Goal: Task Accomplishment & Management: Use online tool/utility

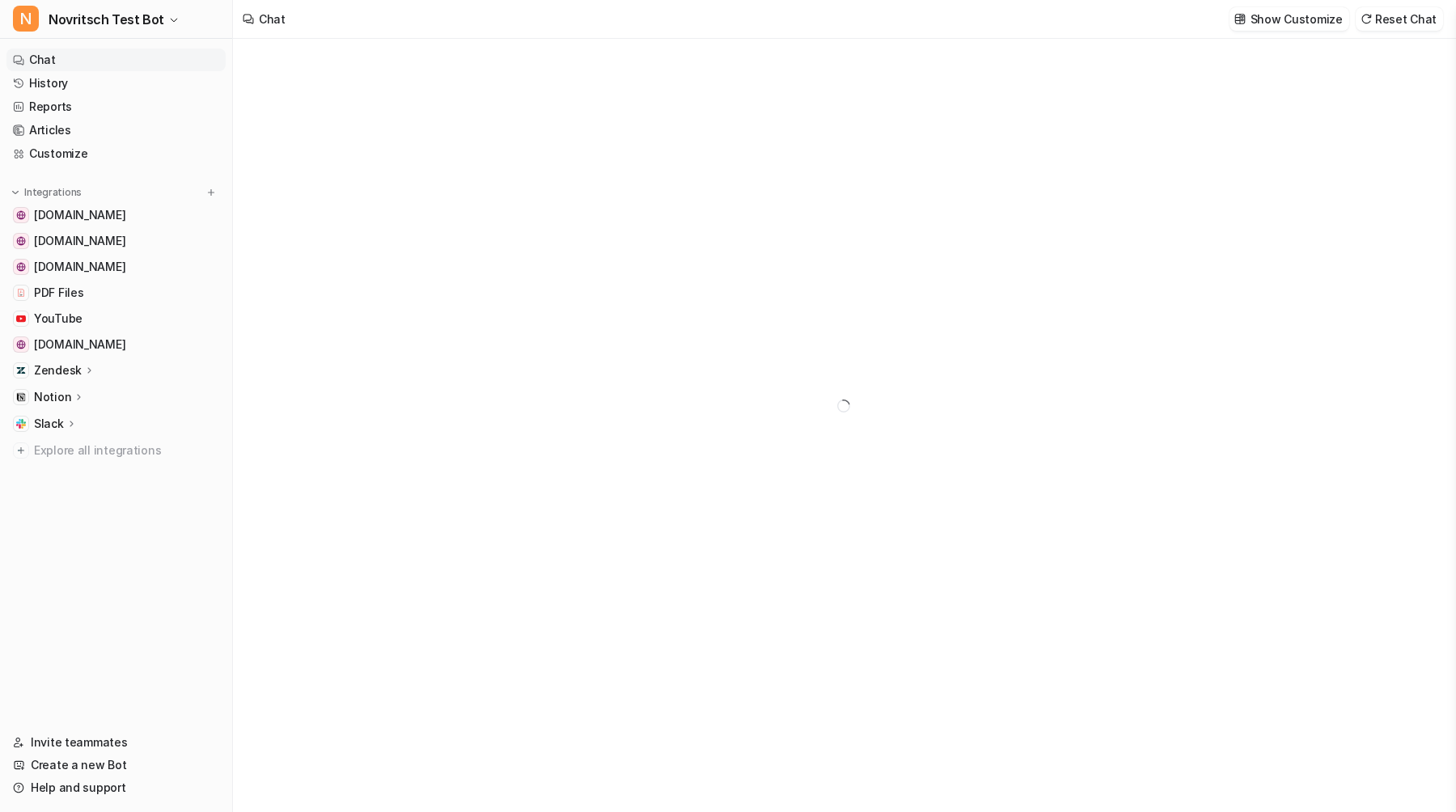
type textarea "**********"
click at [1239, 18] on button "Show Customize" at bounding box center [1289, 19] width 119 height 23
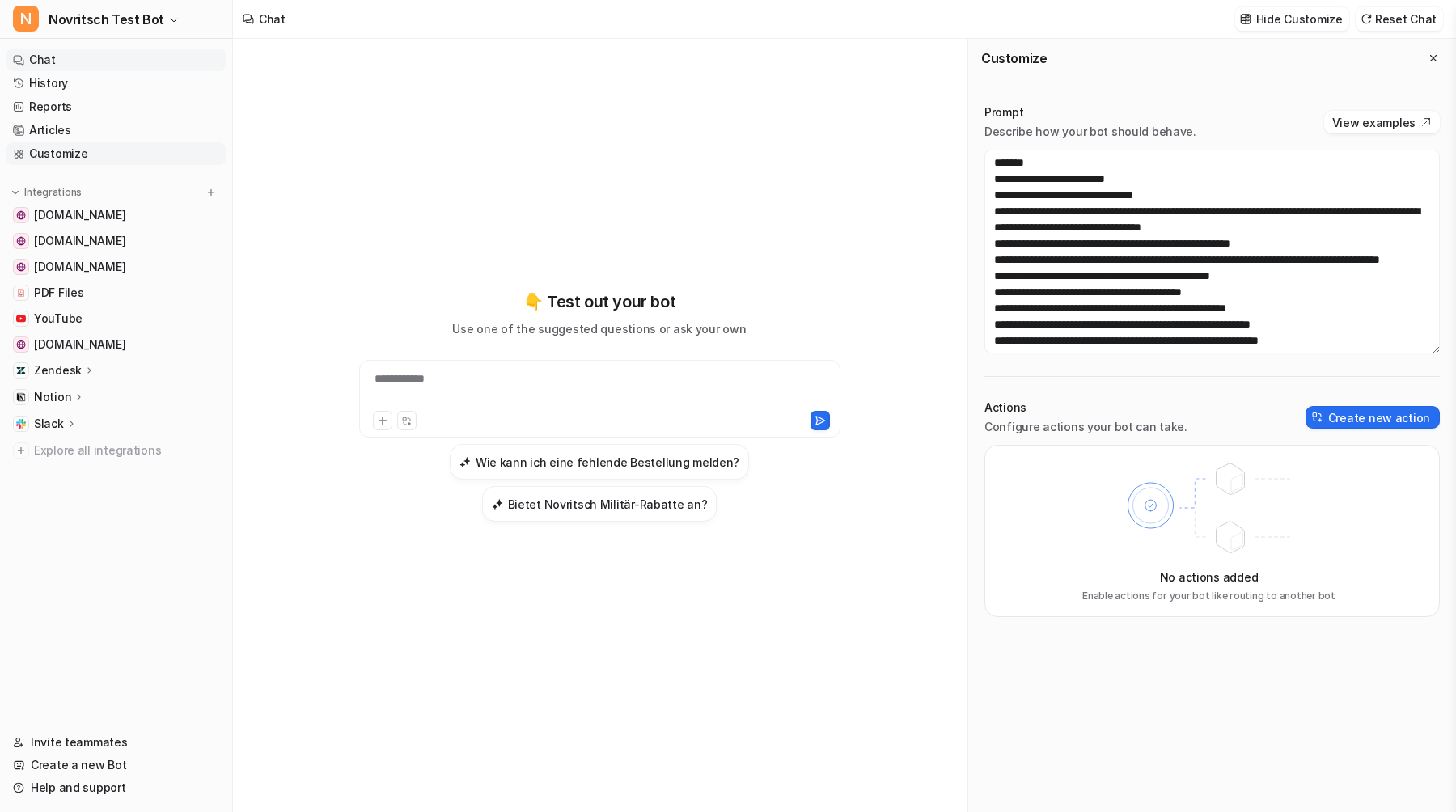
click at [95, 152] on link "Customize" at bounding box center [116, 153] width 219 height 22
click at [103, 370] on div "Zendesk" at bounding box center [116, 370] width 219 height 22
click at [104, 401] on link "Overview" at bounding box center [124, 393] width 202 height 22
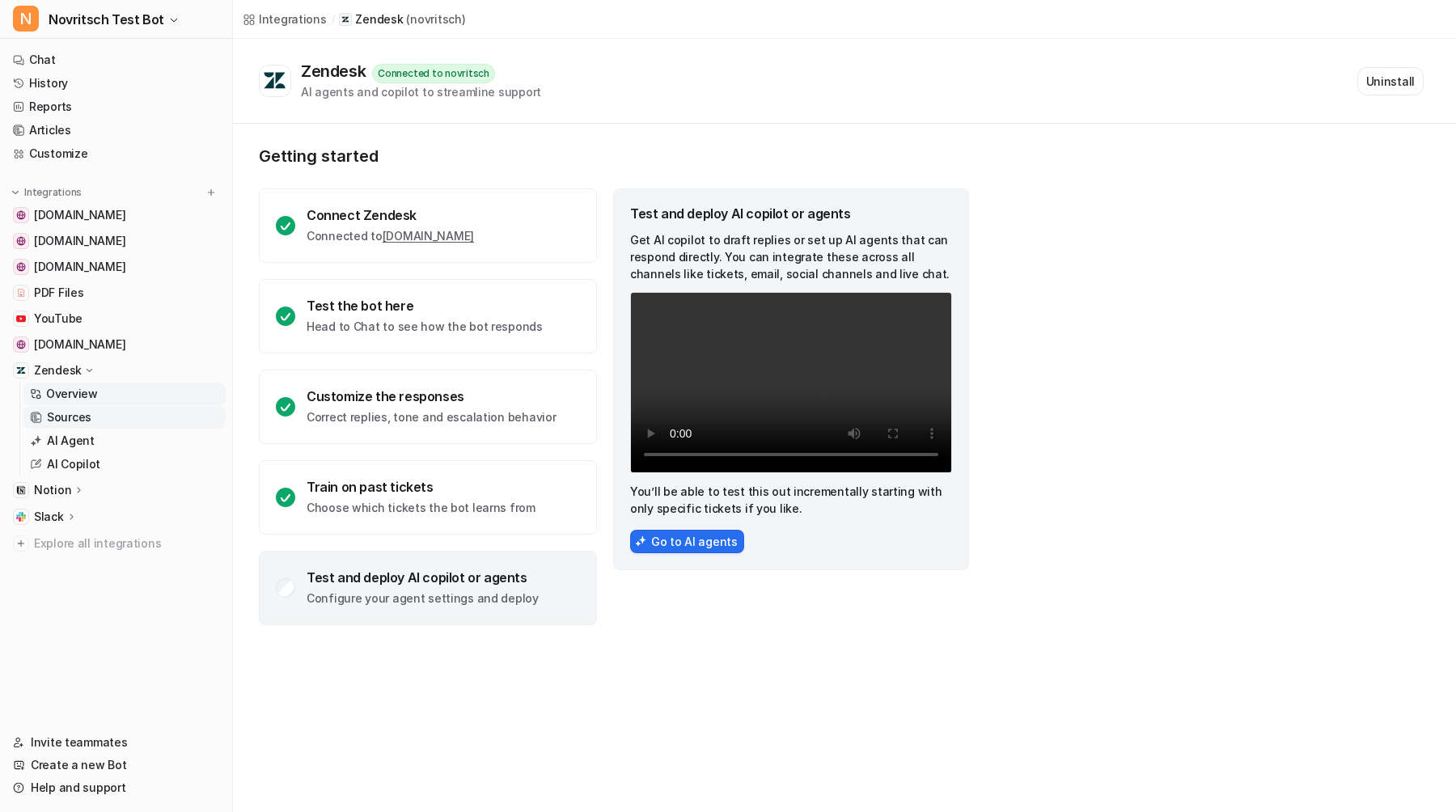
click at [105, 418] on link "Sources" at bounding box center [124, 417] width 202 height 22
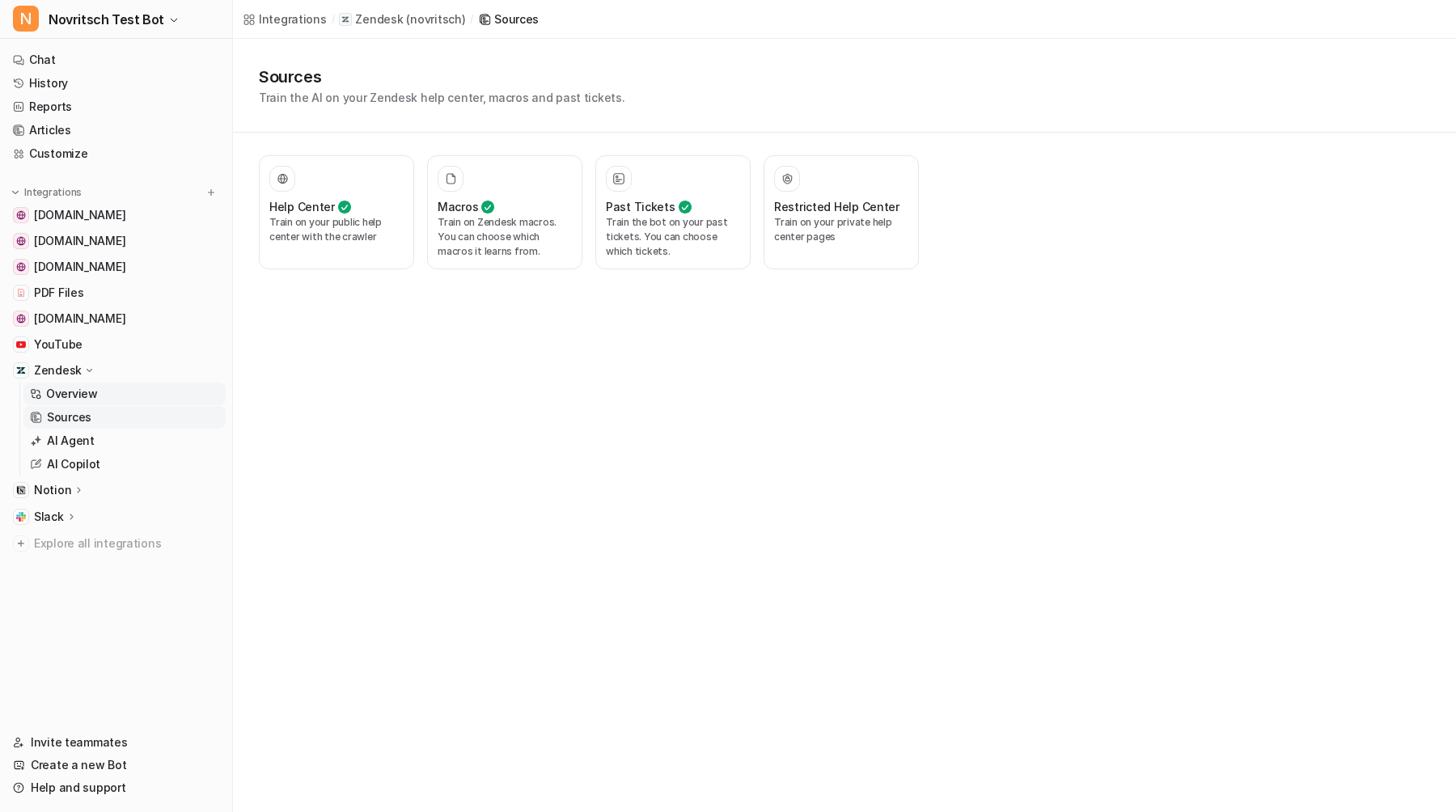
click at [126, 397] on link "Overview" at bounding box center [124, 393] width 202 height 22
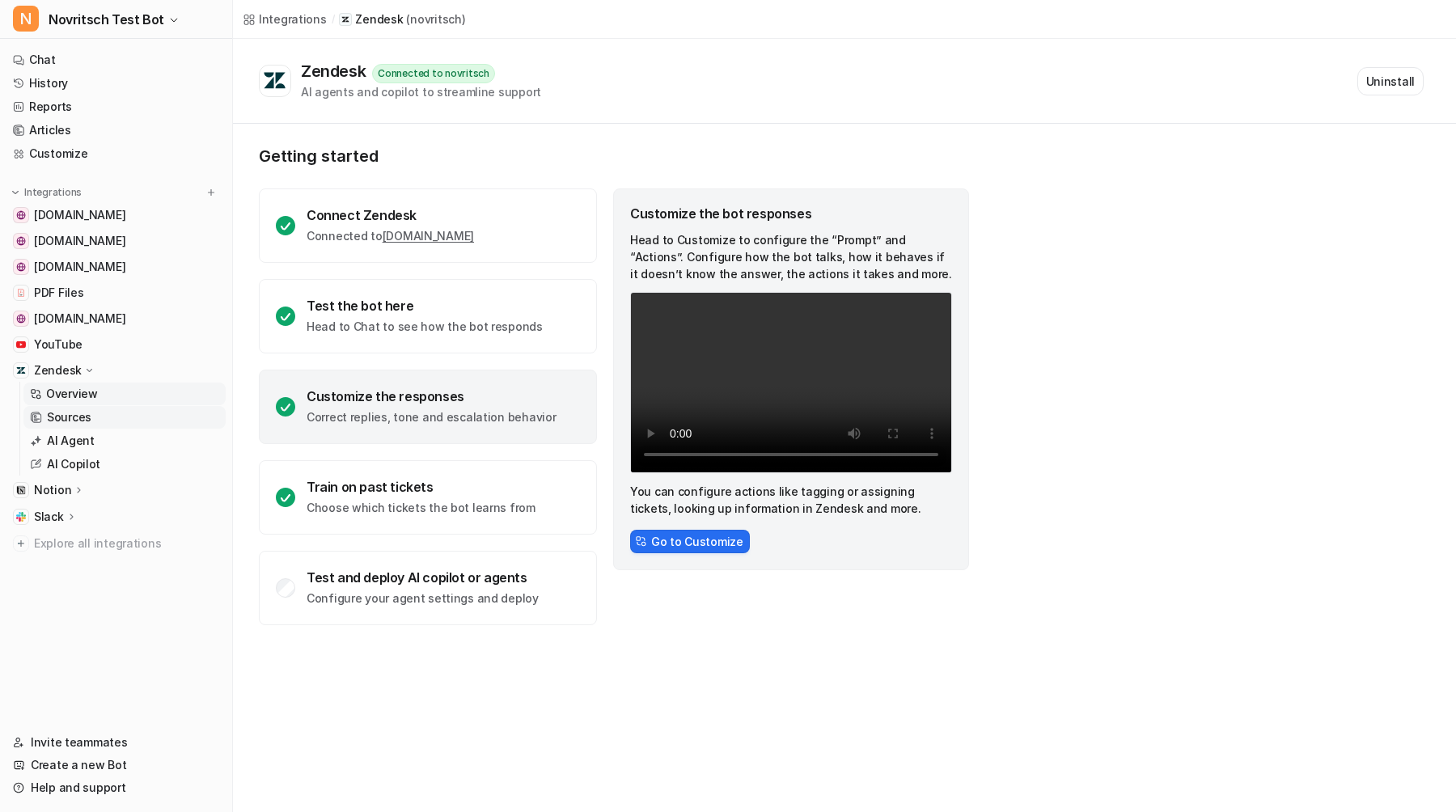
click at [117, 411] on link "Sources" at bounding box center [124, 417] width 202 height 22
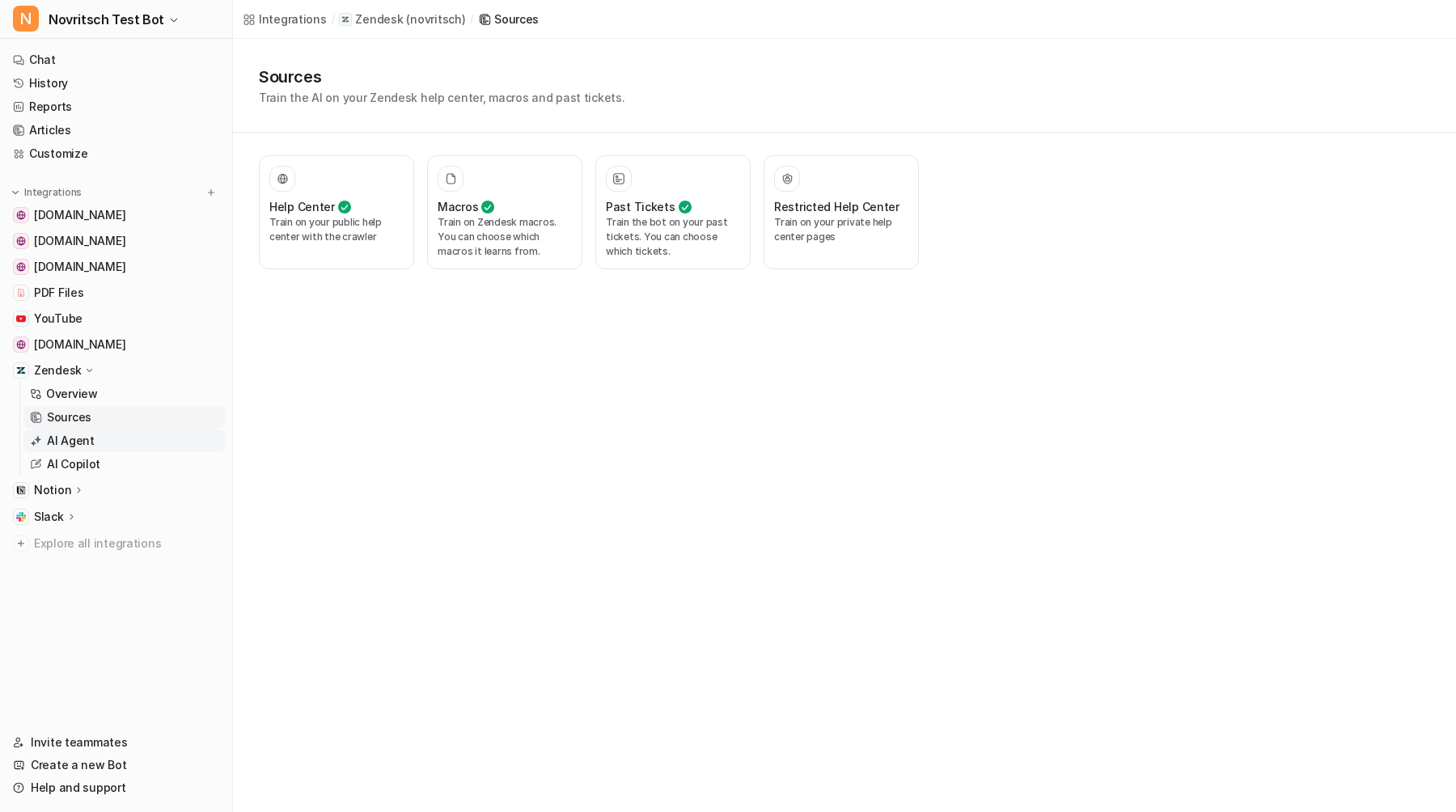
click at [117, 431] on link "AI Agent" at bounding box center [124, 440] width 202 height 22
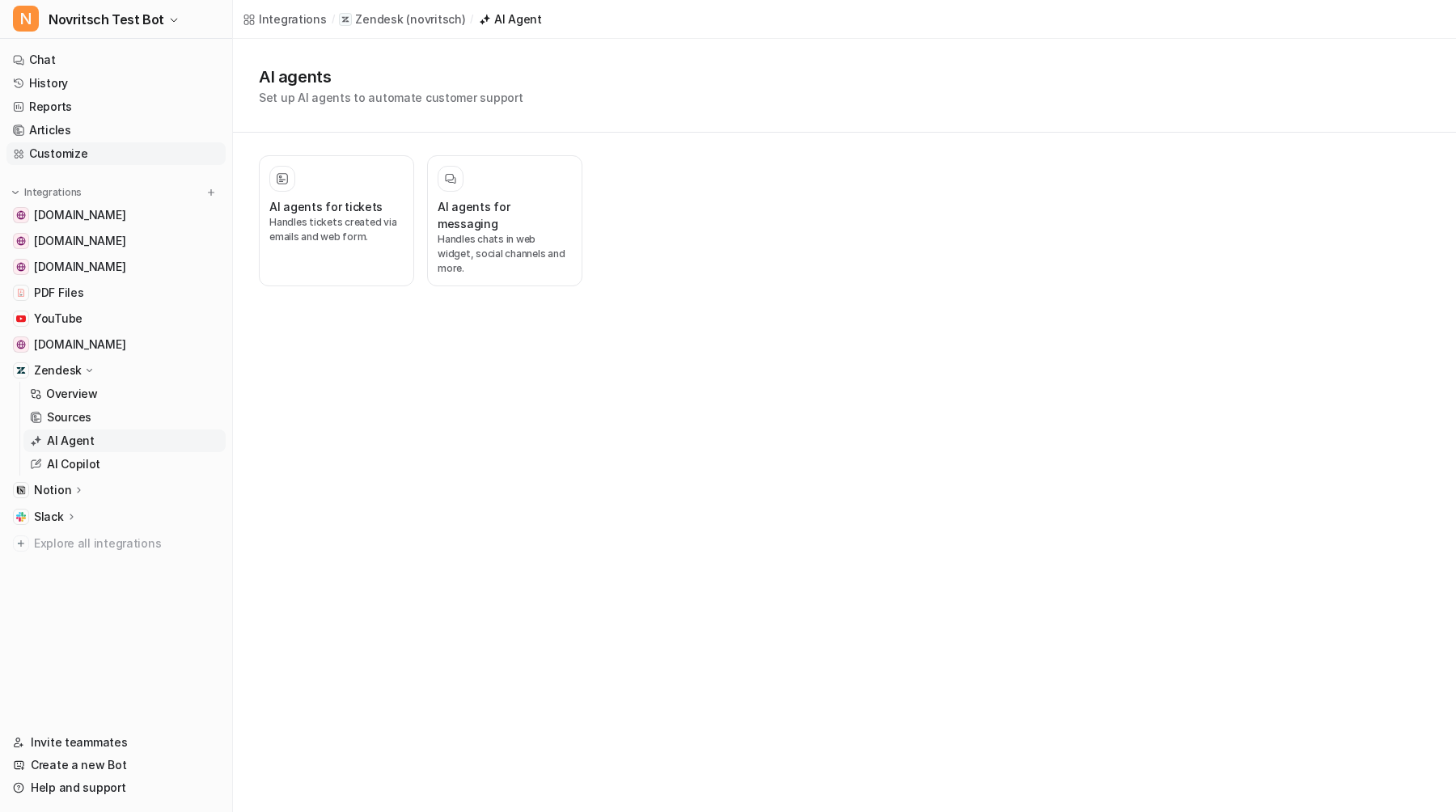
click at [95, 152] on link "Customize" at bounding box center [116, 153] width 219 height 22
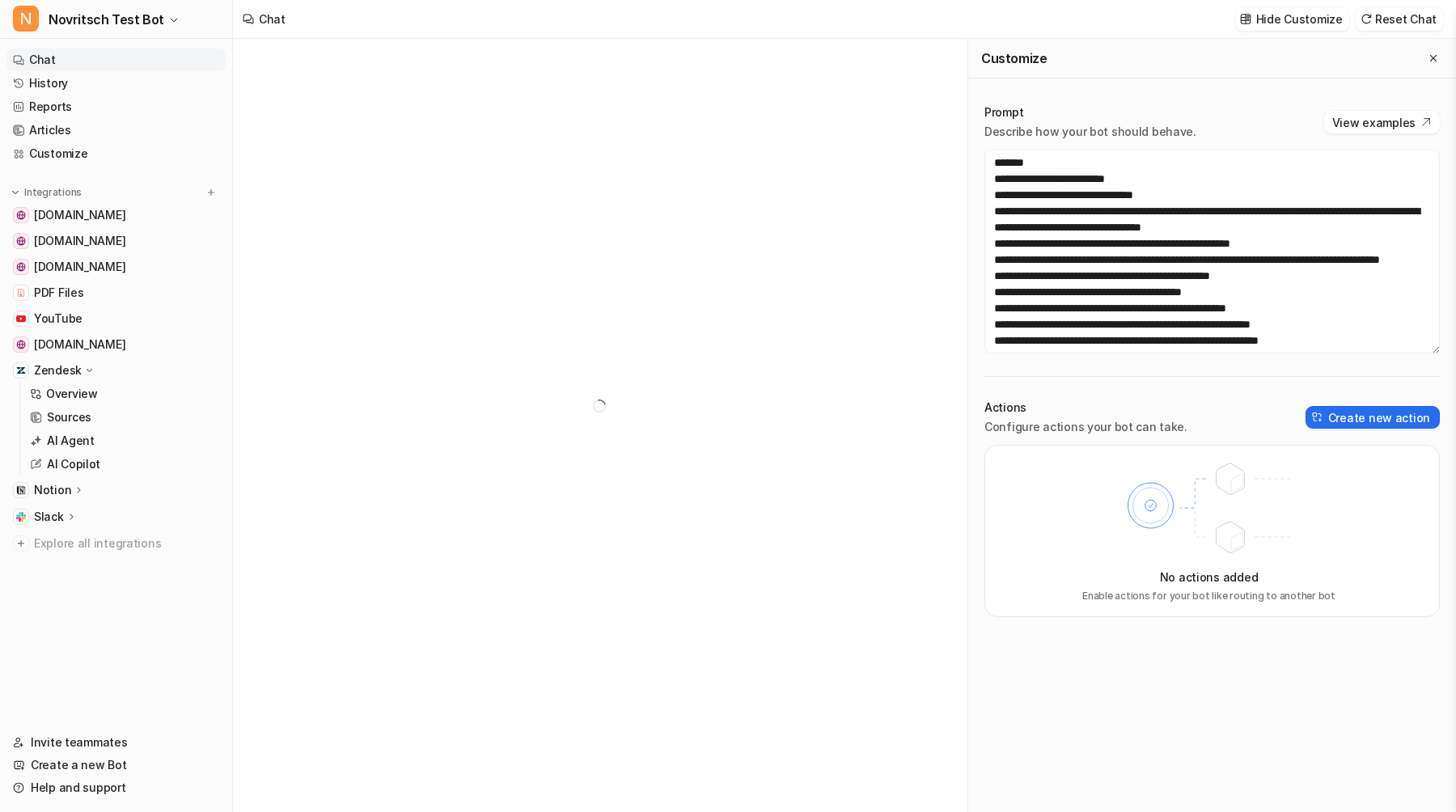
click at [56, 490] on p "Notion" at bounding box center [52, 490] width 37 height 17
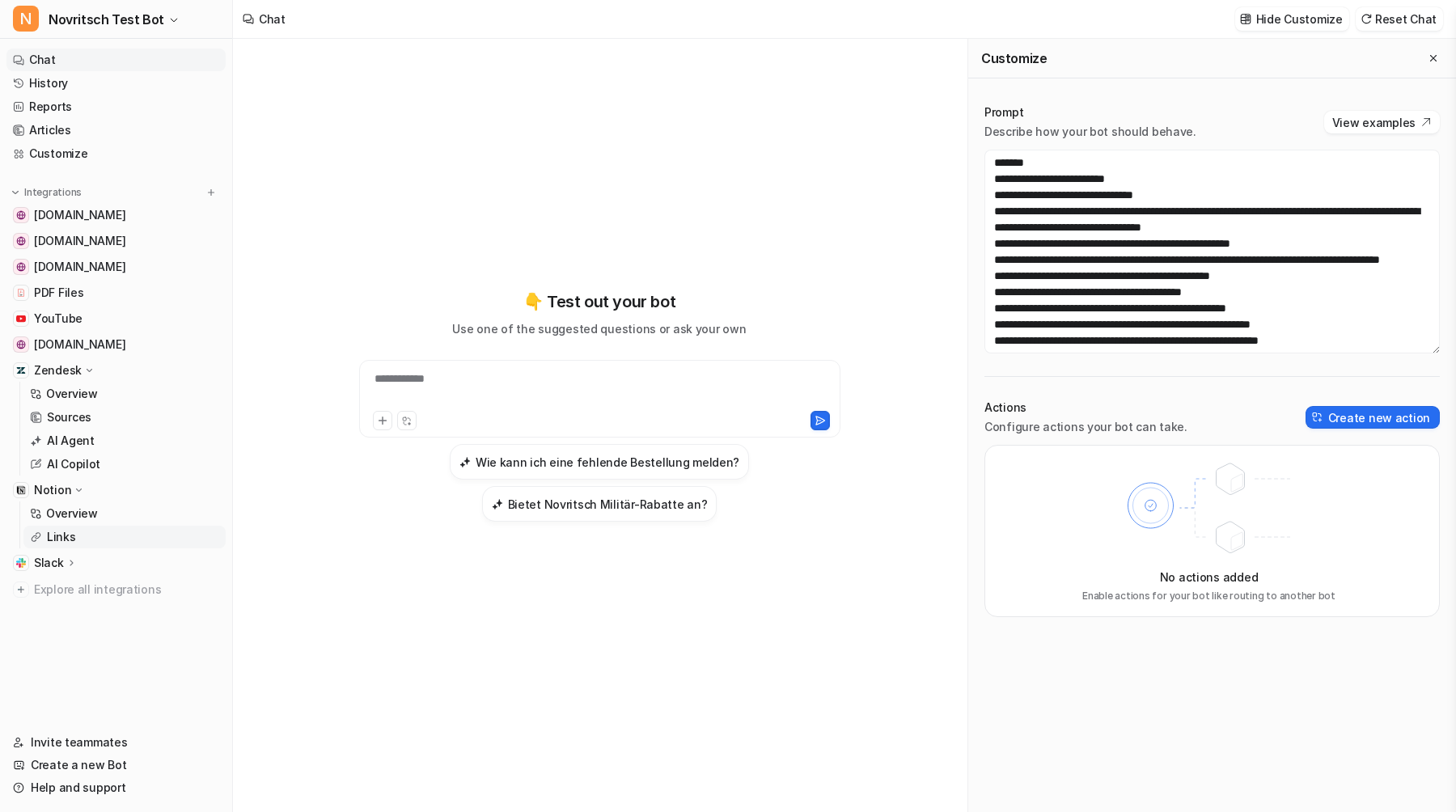
click at [71, 533] on p "Links" at bounding box center [61, 537] width 29 height 17
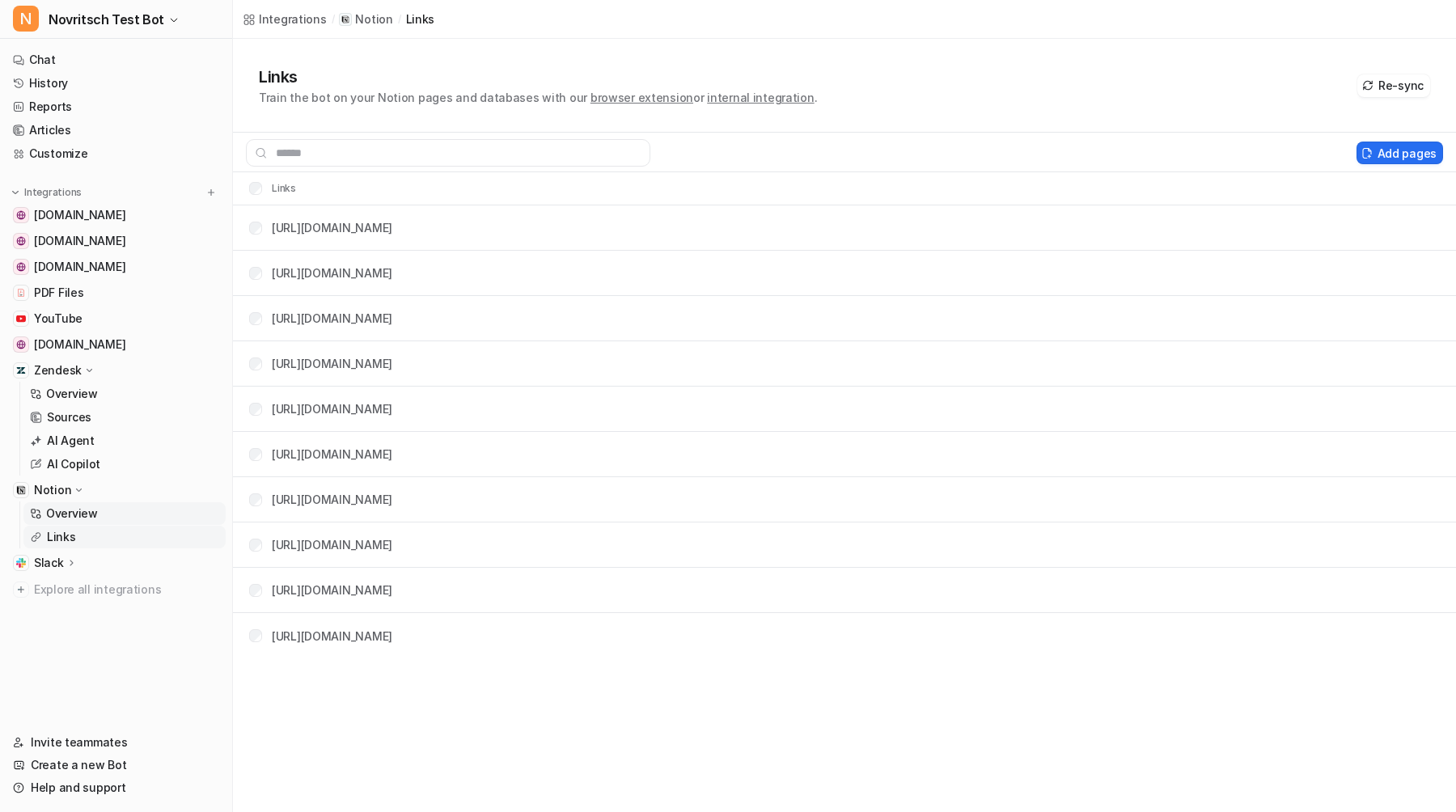
click at [80, 511] on p "Overview" at bounding box center [72, 514] width 51 height 17
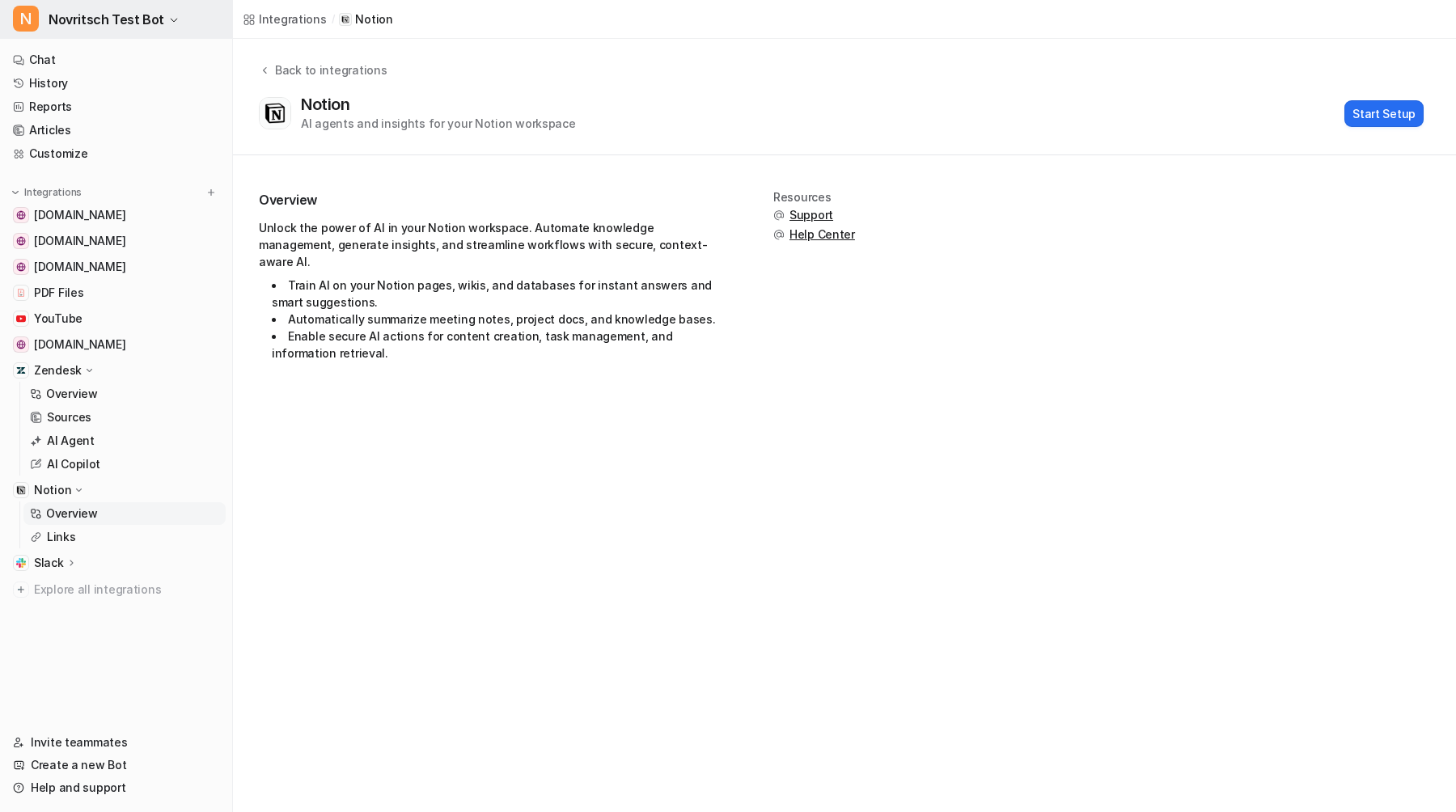
click at [169, 17] on icon "button" at bounding box center [174, 21] width 10 height 10
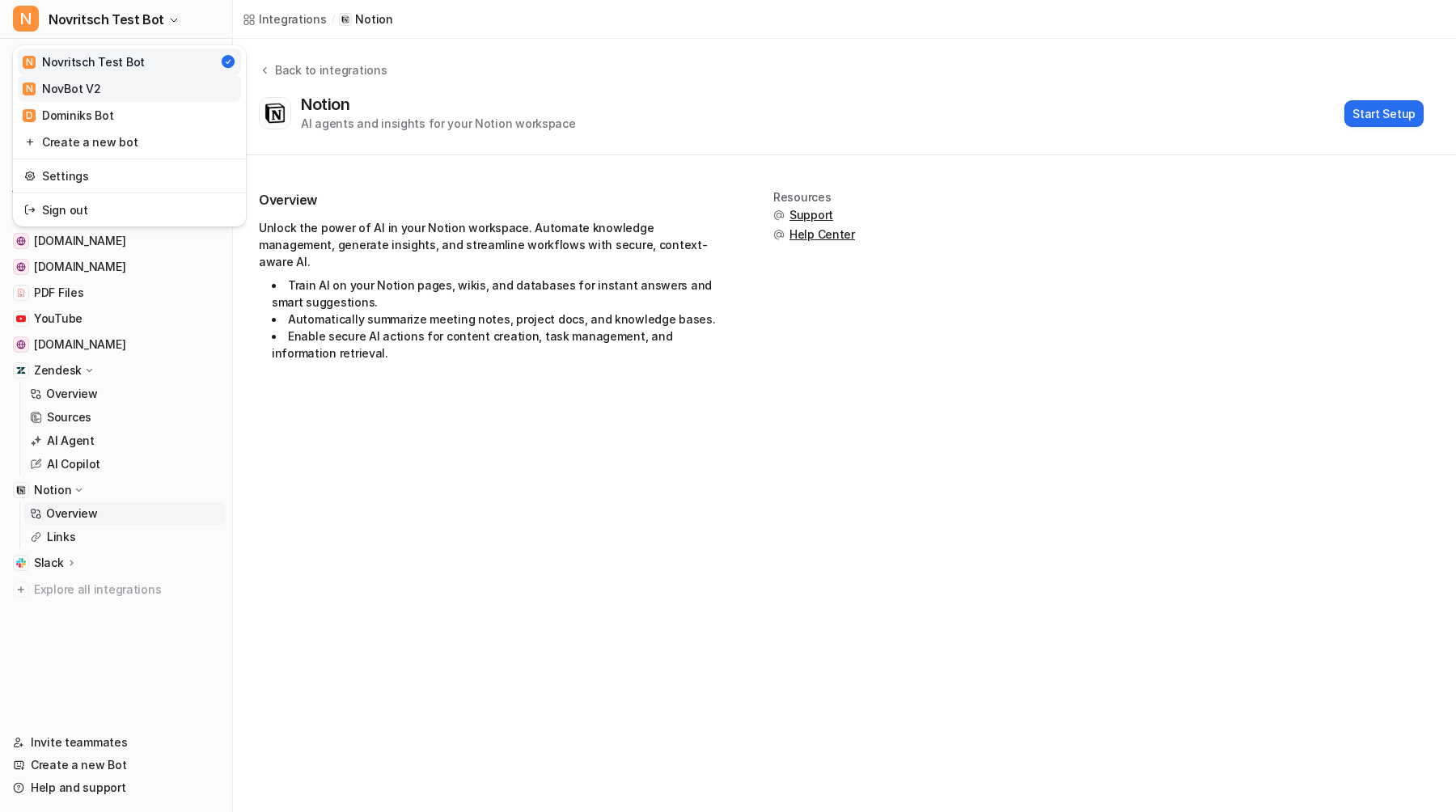
click at [132, 86] on link "N NovBot V2" at bounding box center [129, 89] width 223 height 27
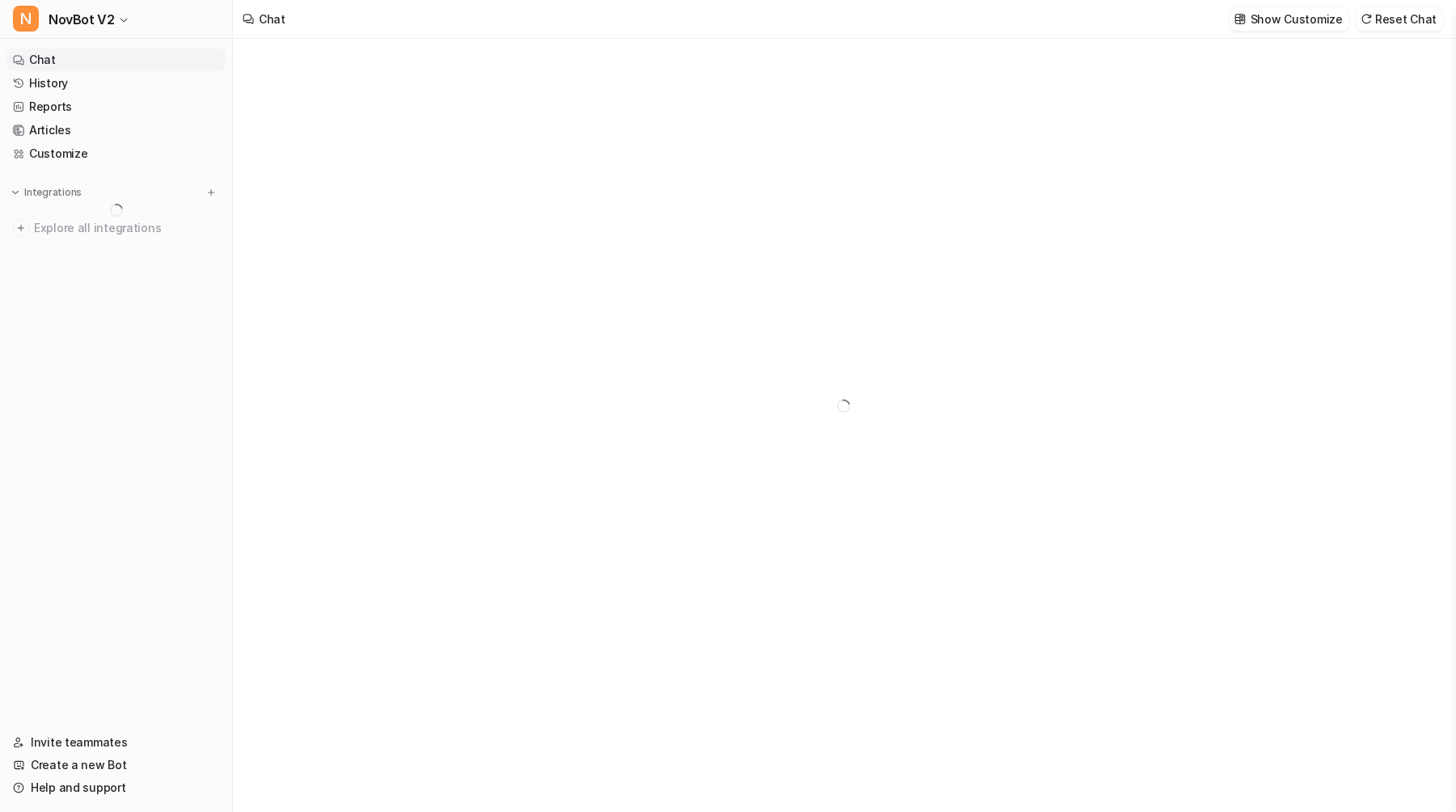
type textarea "**********"
click at [58, 314] on p "Notion" at bounding box center [52, 319] width 37 height 17
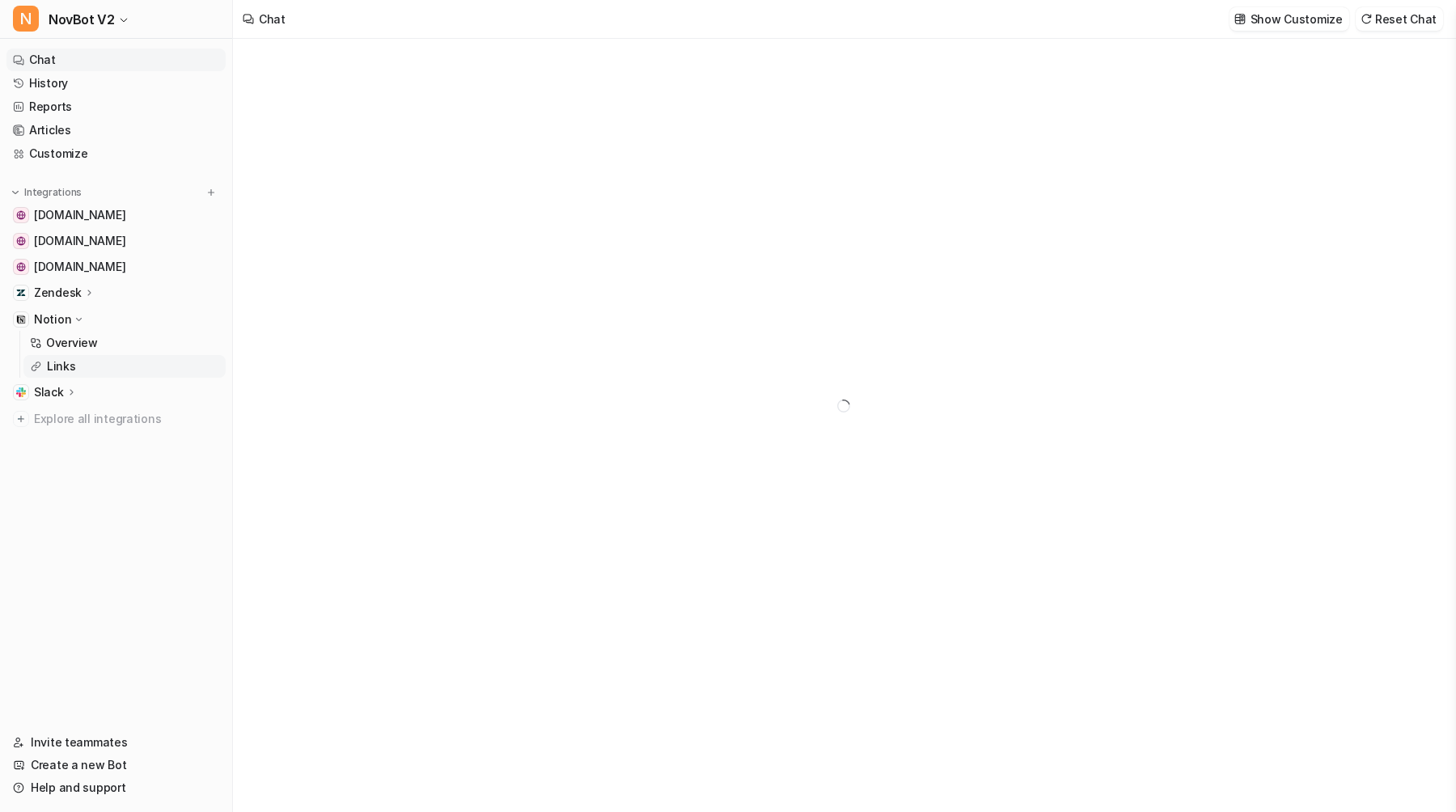
click at [56, 367] on p "Links" at bounding box center [61, 367] width 29 height 17
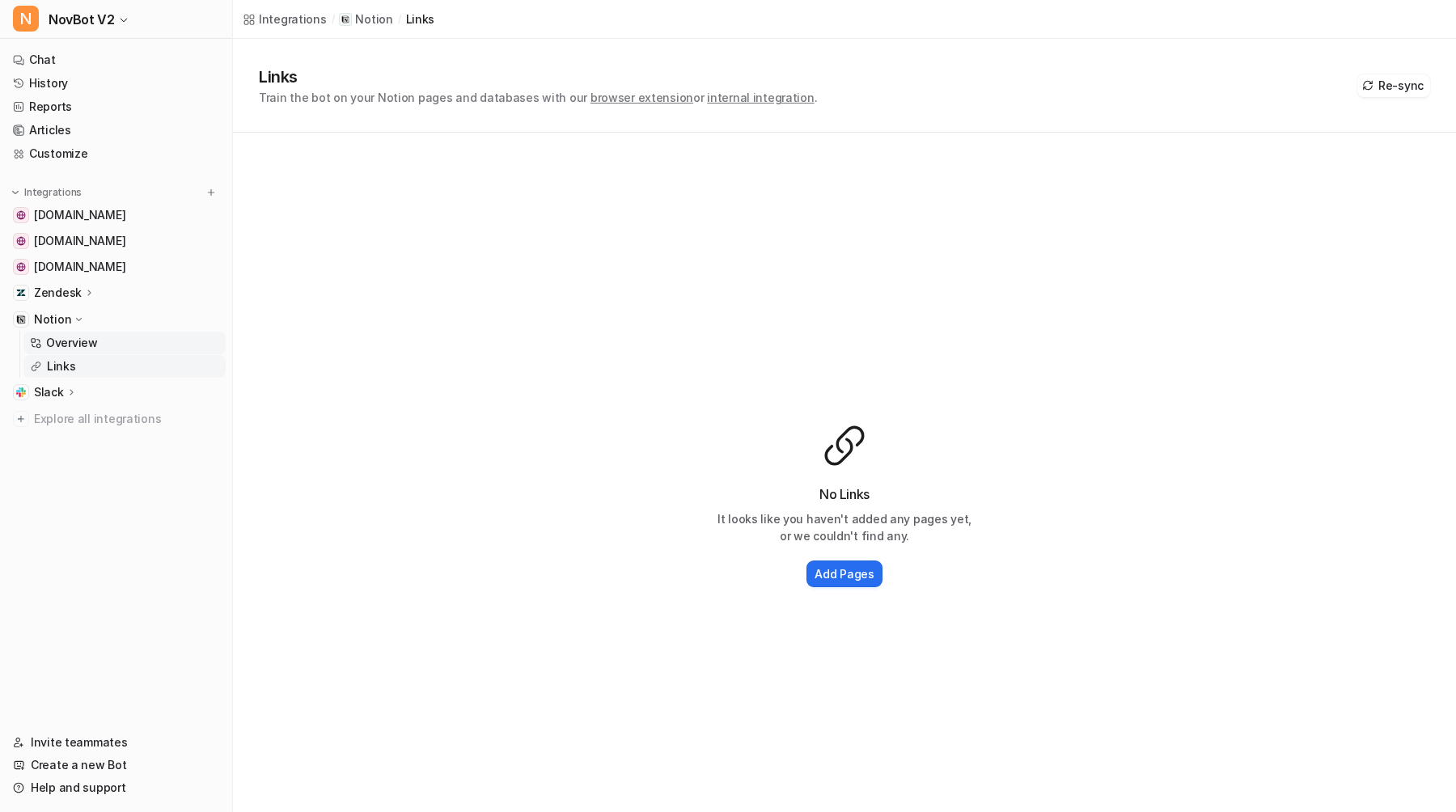
click at [83, 343] on p "Overview" at bounding box center [72, 343] width 51 height 17
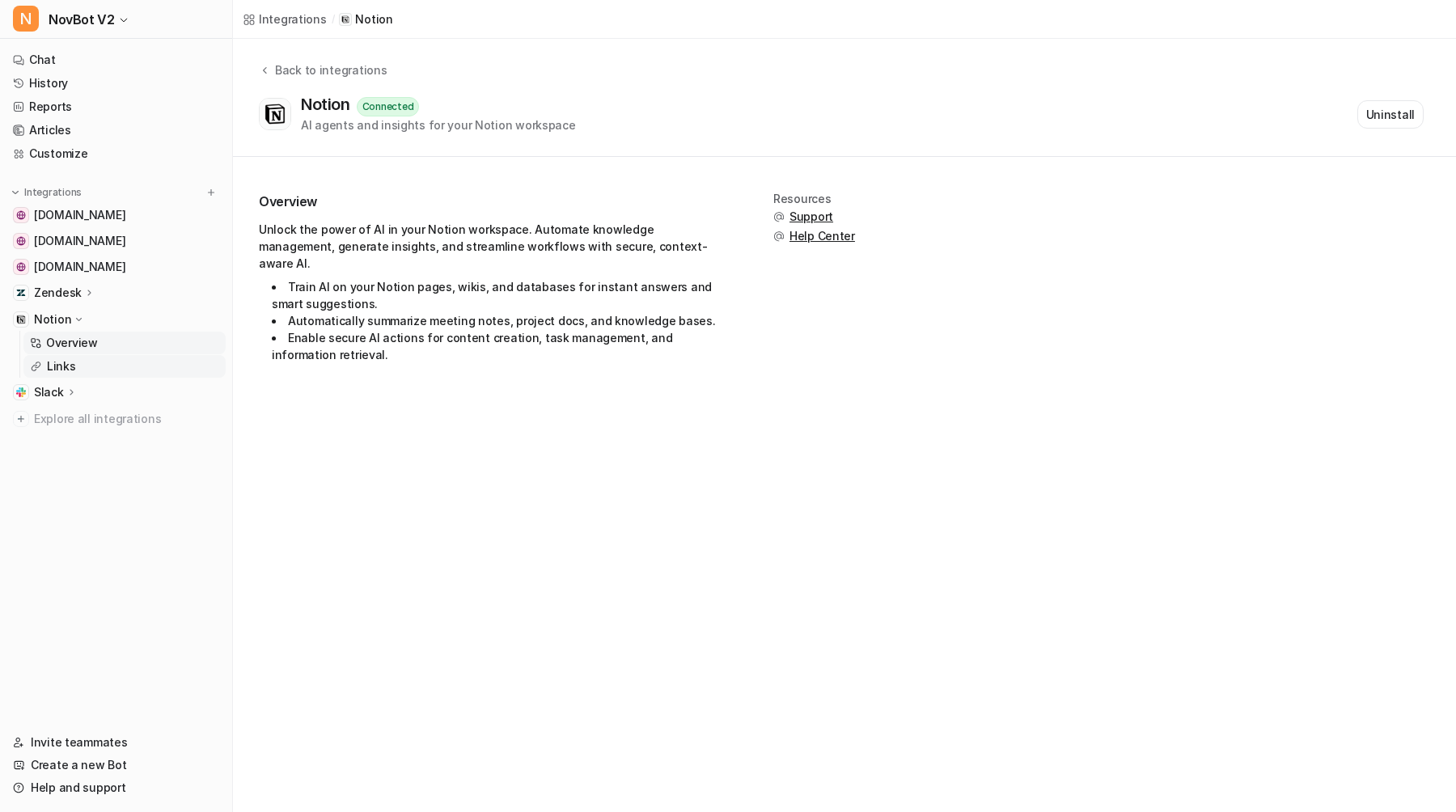
click at [130, 360] on link "Links" at bounding box center [124, 366] width 202 height 22
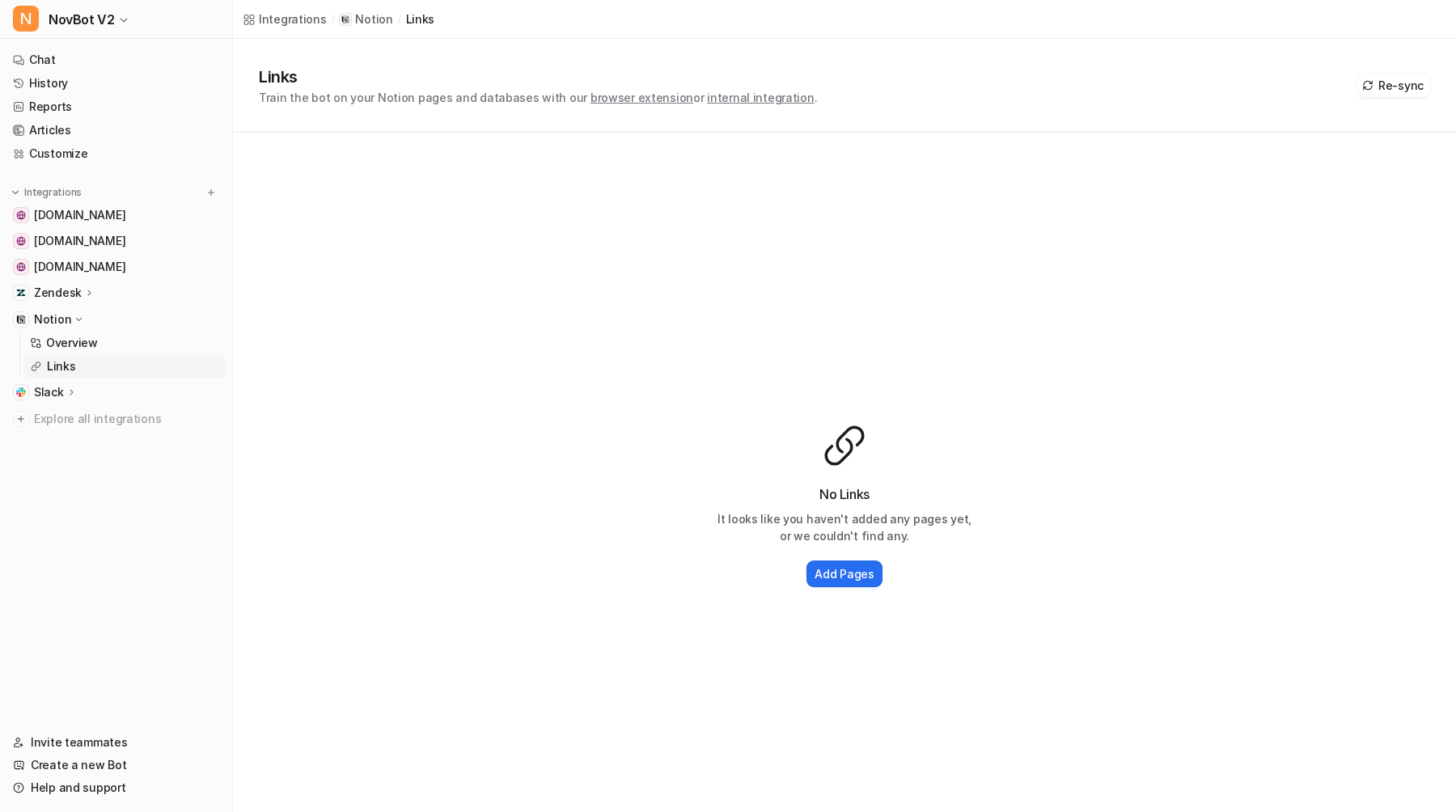
drag, startPoint x: 1406, startPoint y: 78, endPoint x: 1042, endPoint y: 487, distance: 547.5
click at [1042, 487] on div "Links Train the bot on your Notion pages and databases with our browser extensi…" at bounding box center [845, 459] width 1224 height 841
click at [828, 580] on h2 "Add Pages" at bounding box center [844, 574] width 59 height 17
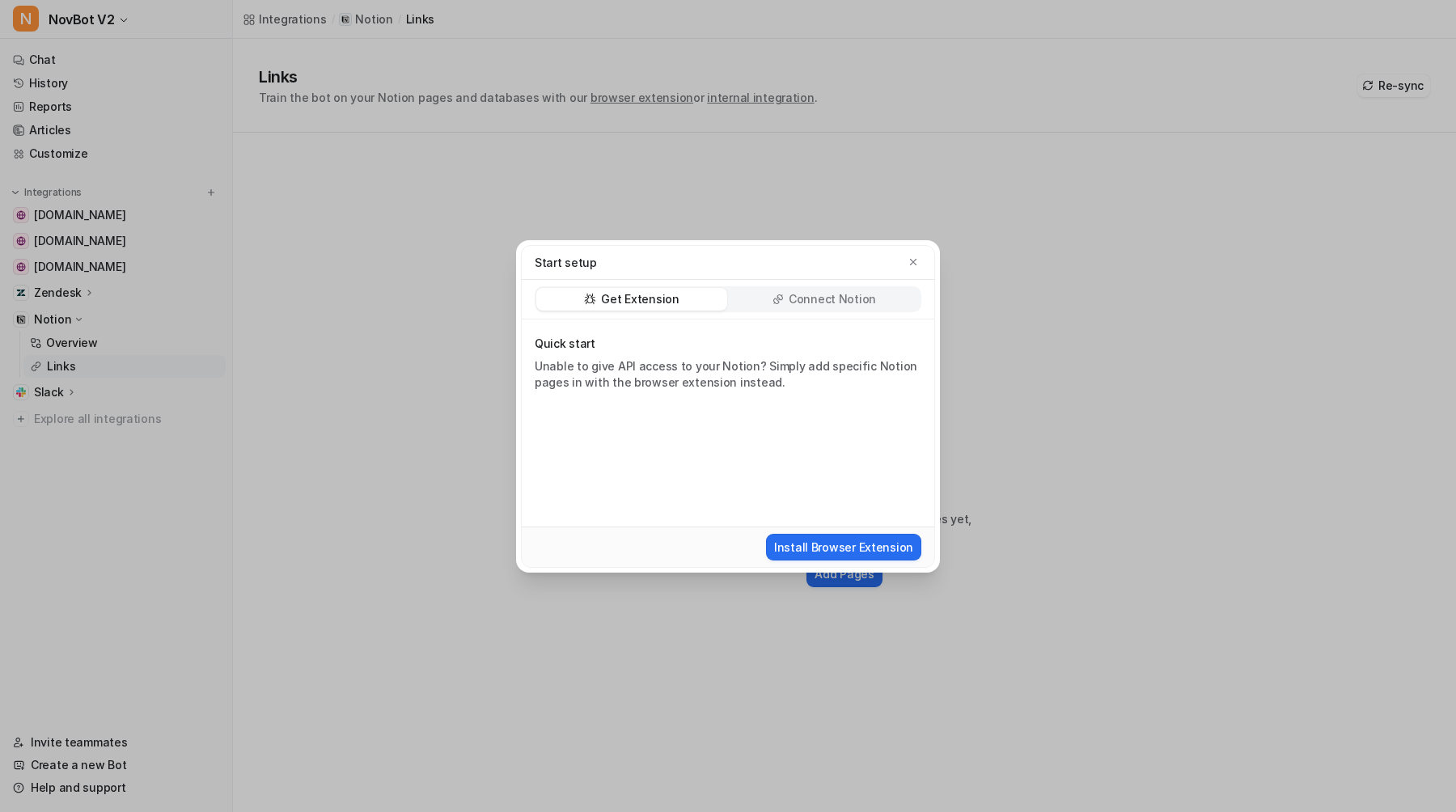
click at [769, 294] on div "Connect Notion" at bounding box center [825, 299] width 191 height 22
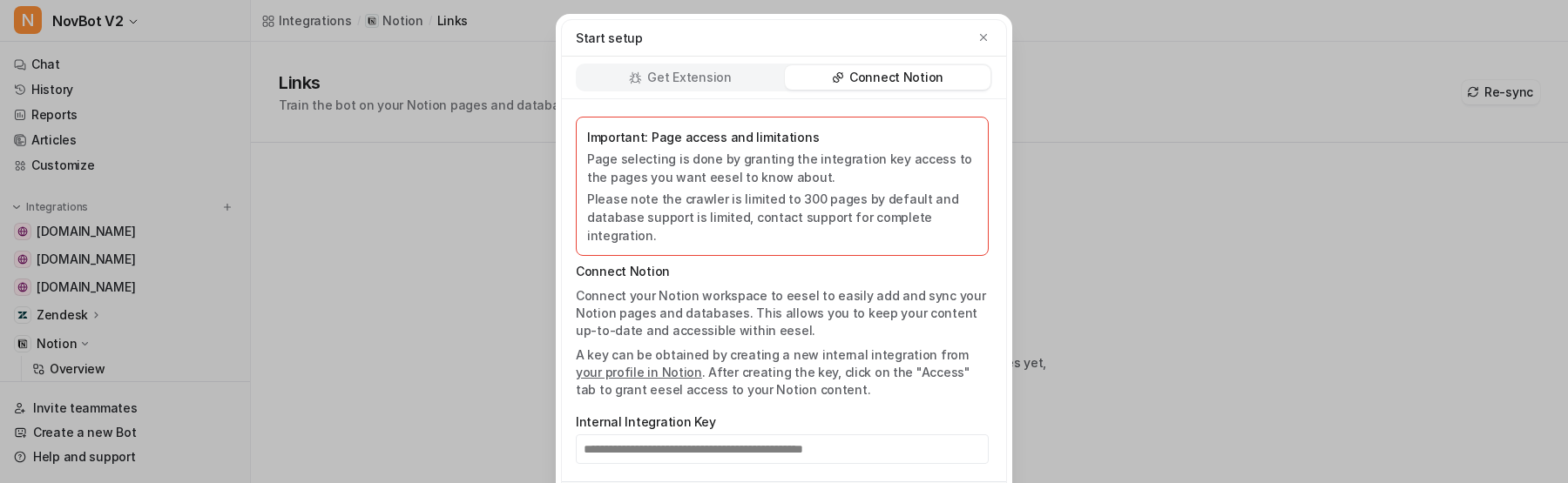
click at [1126, 149] on div "**********" at bounding box center [784, 241] width 1568 height 483
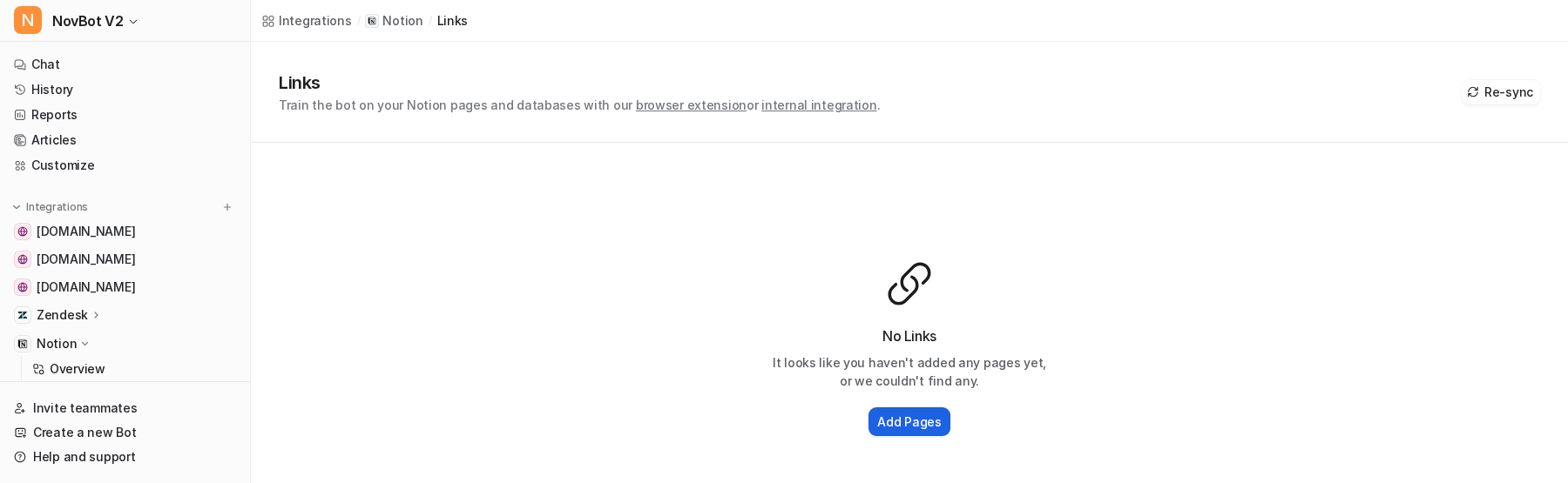
click at [912, 424] on h2 "Add Pages" at bounding box center [909, 421] width 63 height 18
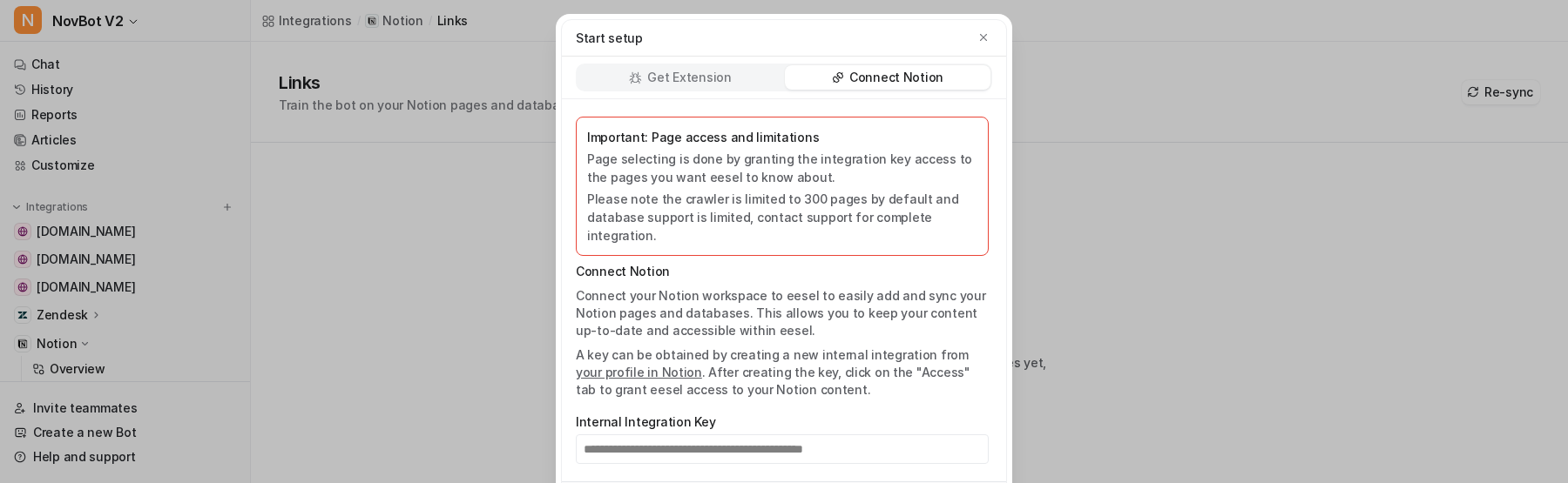
click at [1130, 269] on div "**********" at bounding box center [784, 241] width 1568 height 483
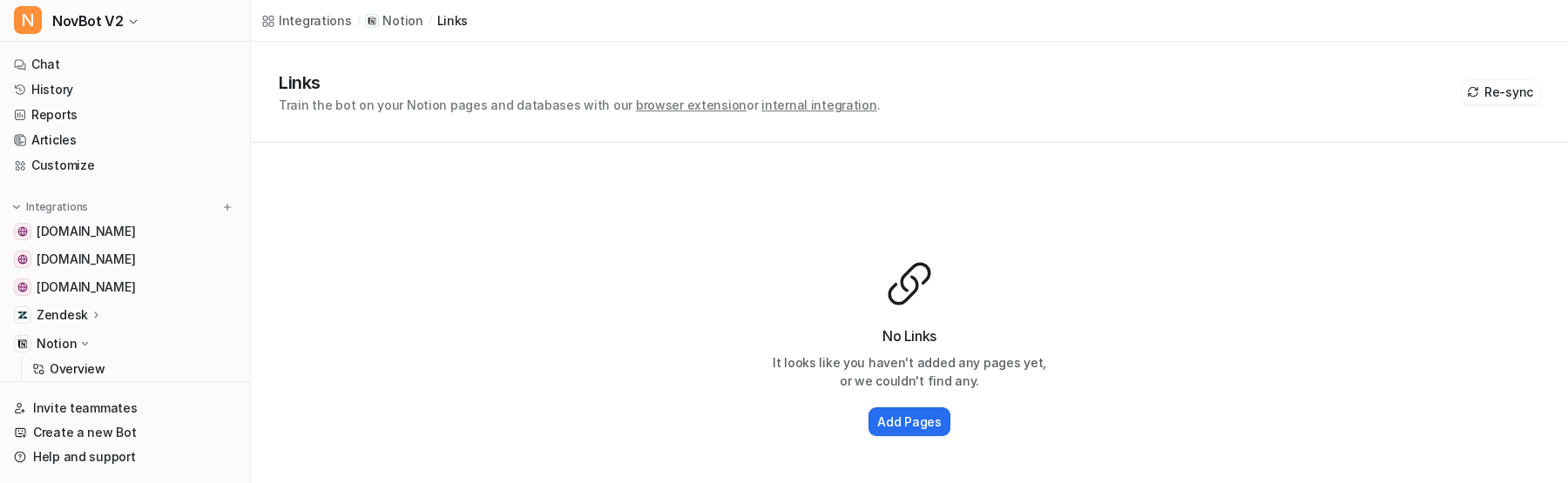
click at [706, 337] on div "No Links It looks like you haven't added any pages yet, or we couldn't find any…" at bounding box center [910, 349] width 1318 height 413
click at [496, 296] on div "No Links It looks like you haven't added any pages yet, or we couldn't find any…" at bounding box center [910, 349] width 1318 height 413
